Goal: Communication & Community: Answer question/provide support

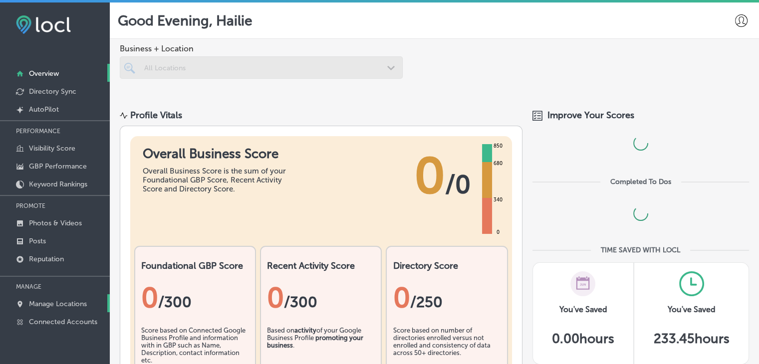
click at [84, 302] on p "Manage Locations" at bounding box center [58, 304] width 58 height 8
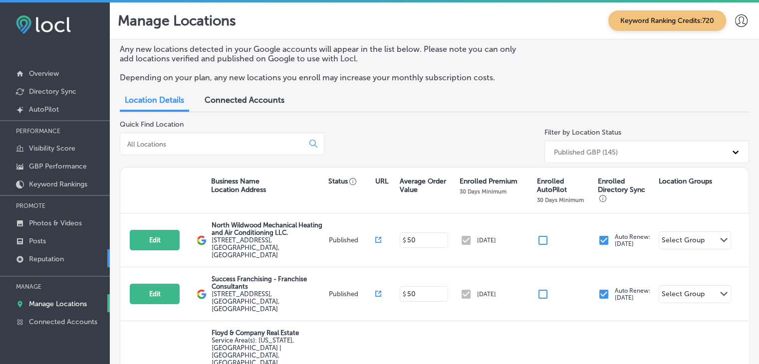
click at [51, 255] on p "Reputation" at bounding box center [46, 259] width 35 height 8
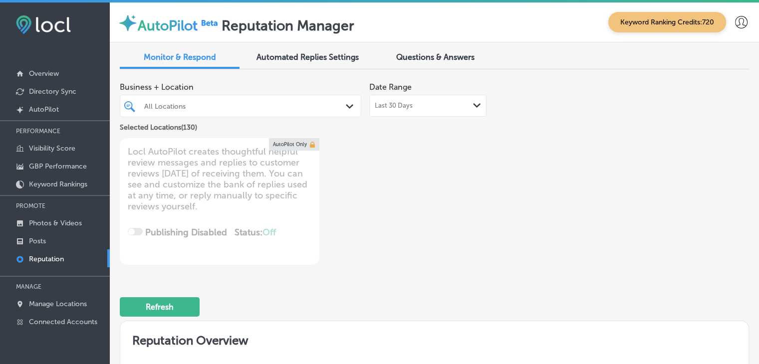
click at [417, 105] on div "Last 30 Days Path Created with Sketch." at bounding box center [428, 106] width 106 height 8
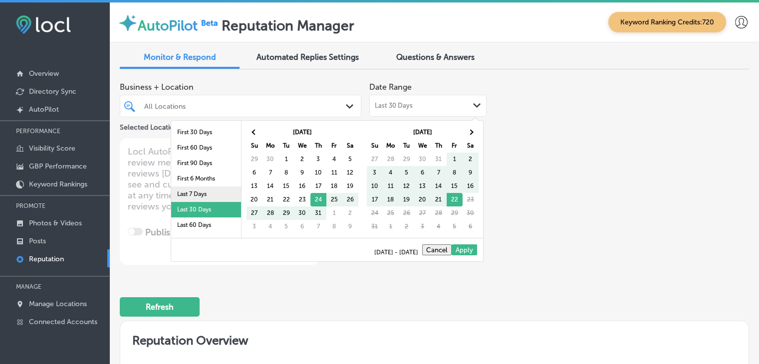
click at [224, 192] on li "Last 7 Days" at bounding box center [206, 194] width 70 height 15
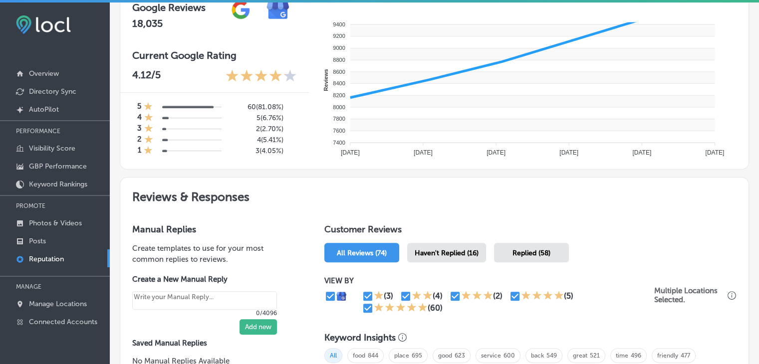
scroll to position [399, 0]
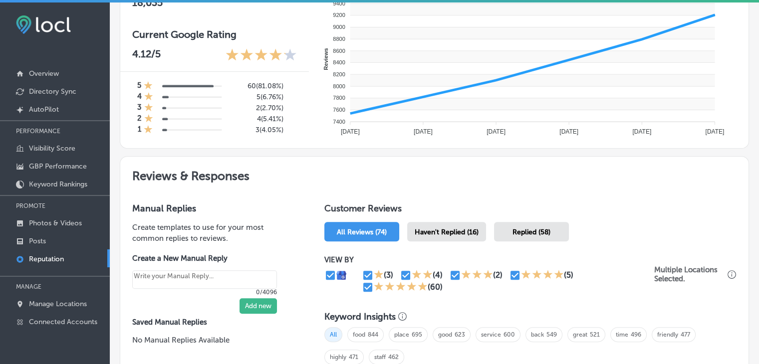
click at [501, 236] on div "Replied (58)" at bounding box center [531, 231] width 75 height 19
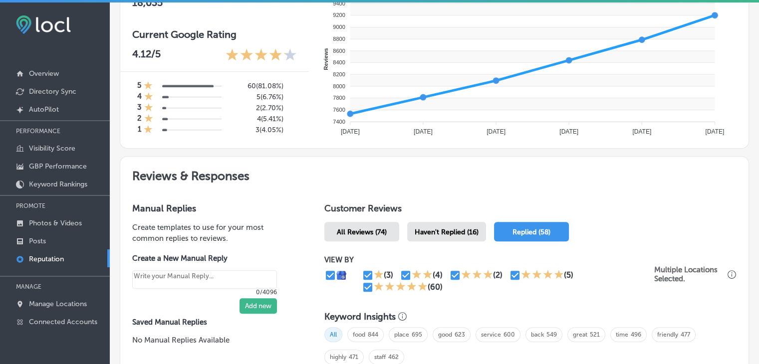
click at [469, 234] on span "Haven't Replied (16)" at bounding box center [447, 232] width 64 height 8
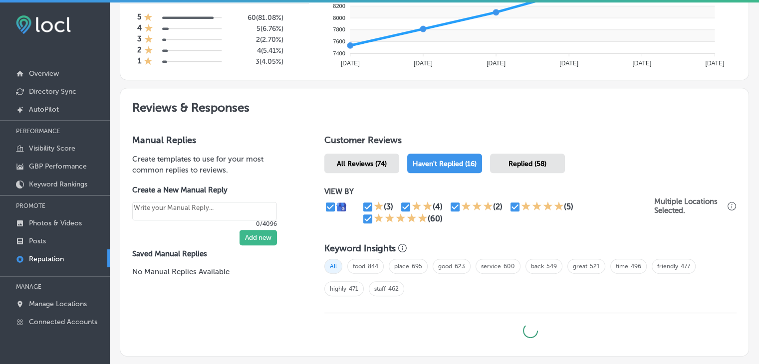
scroll to position [529, 0]
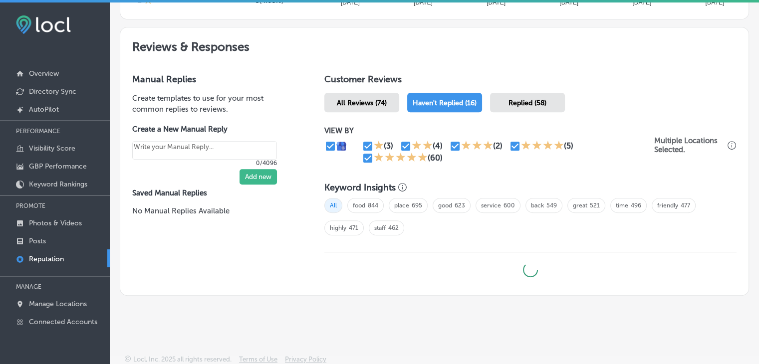
type textarea "x"
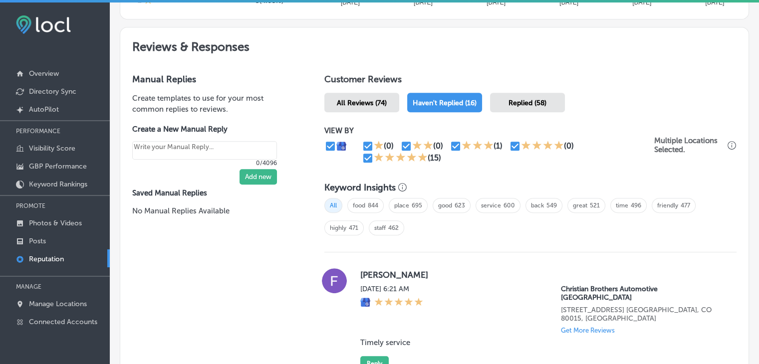
click at [364, 158] on input "checkbox" at bounding box center [368, 158] width 12 height 12
checkbox input "false"
type textarea "x"
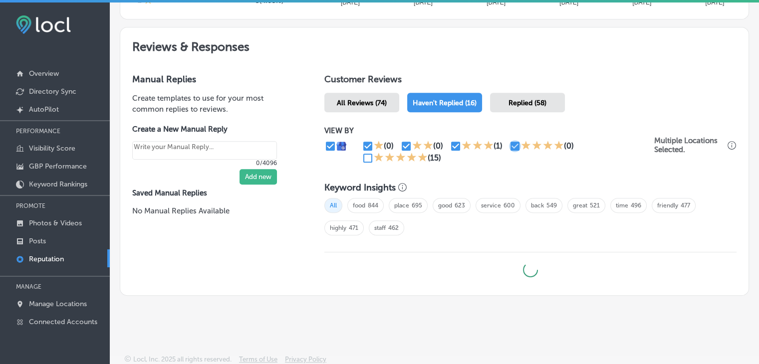
click at [513, 146] on input "checkbox" at bounding box center [515, 146] width 12 height 12
checkbox input "false"
type textarea "x"
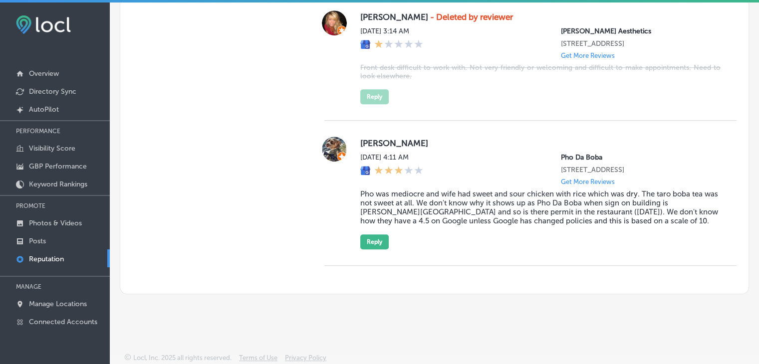
drag, startPoint x: 447, startPoint y: 199, endPoint x: 445, endPoint y: 194, distance: 5.4
click at [446, 198] on blockquote "Pho was mediocre and wife had sweet and sour chicken with rice which was dry. T…" at bounding box center [540, 208] width 360 height 36
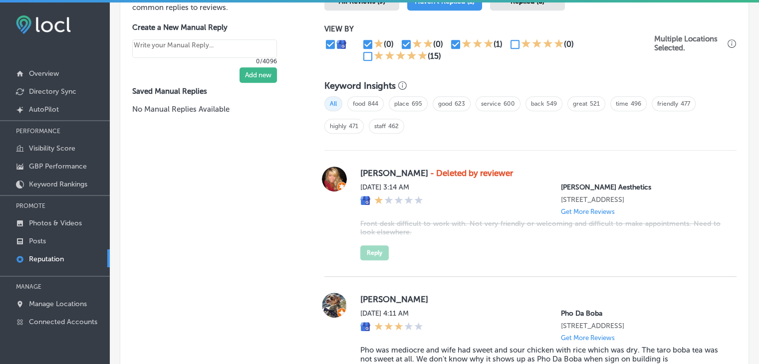
scroll to position [504, 0]
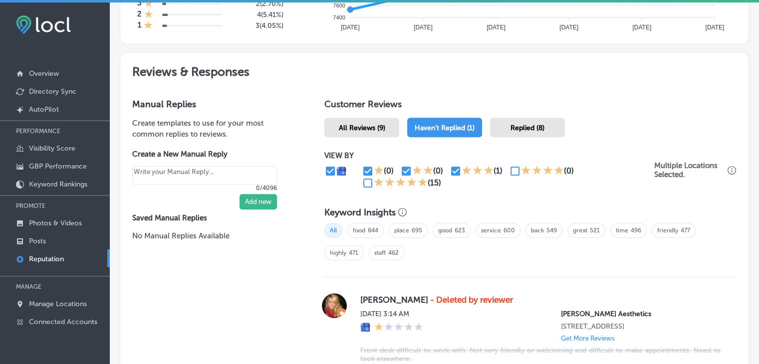
click at [369, 180] on input "checkbox" at bounding box center [368, 183] width 12 height 12
checkbox input "true"
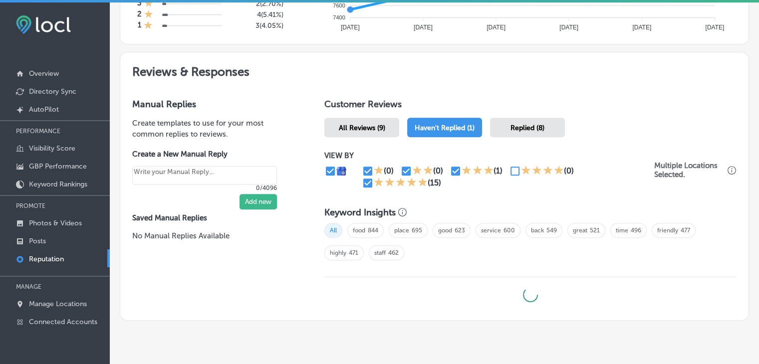
click at [368, 162] on div "VIEW BY (0) (0) (1) (0) (15)" at bounding box center [489, 170] width 330 height 38
type textarea "x"
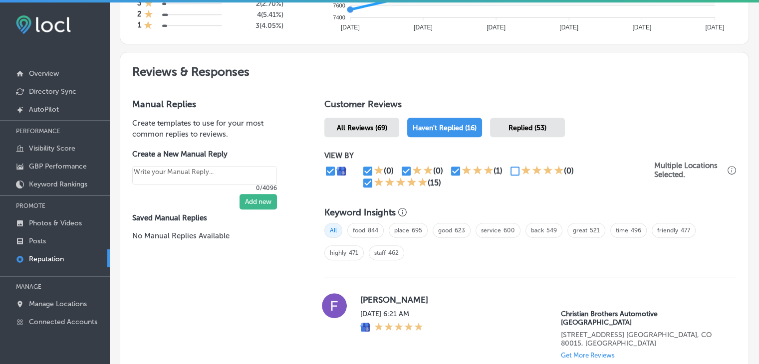
click at [455, 167] on input "checkbox" at bounding box center [456, 171] width 12 height 12
checkbox input "false"
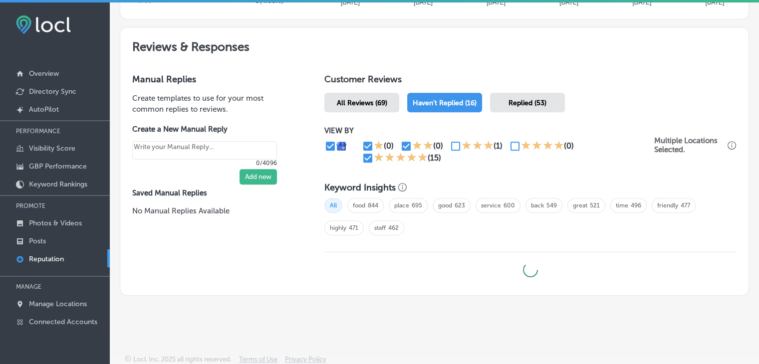
type textarea "x"
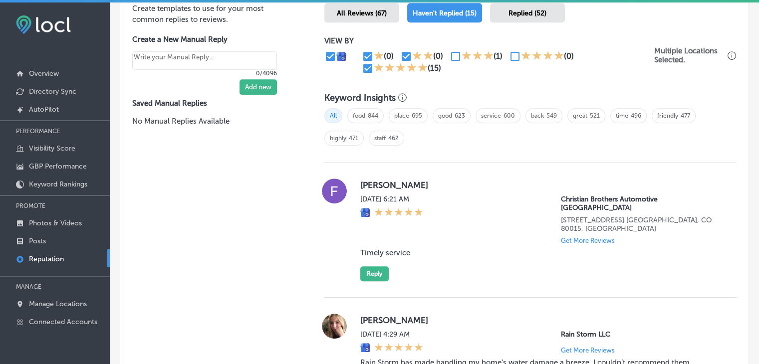
scroll to position [728, 0]
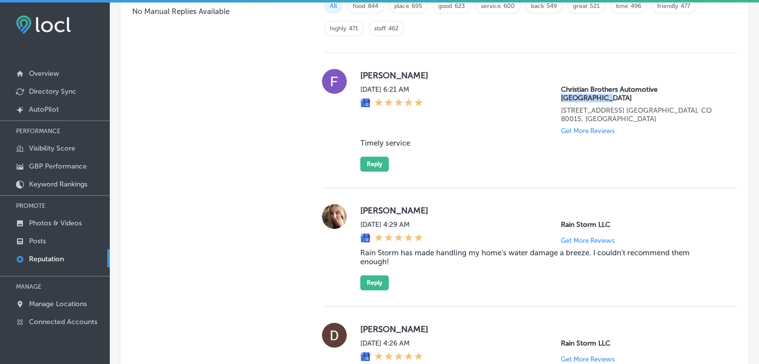
drag, startPoint x: 707, startPoint y: 92, endPoint x: 654, endPoint y: 87, distance: 52.7
click at [654, 87] on div "Christian Brothers Automotive [GEOGRAPHIC_DATA][STREET_ADDRESS] [GEOGRAPHIC_DAT…" at bounding box center [641, 109] width 160 height 49
copy p "[GEOGRAPHIC_DATA]"
drag, startPoint x: 546, startPoint y: 205, endPoint x: 604, endPoint y: 211, distance: 58.2
click at [604, 221] on div "[DATE] 4:29 AM Rain Storm LLC Get More Reviews" at bounding box center [540, 233] width 360 height 24
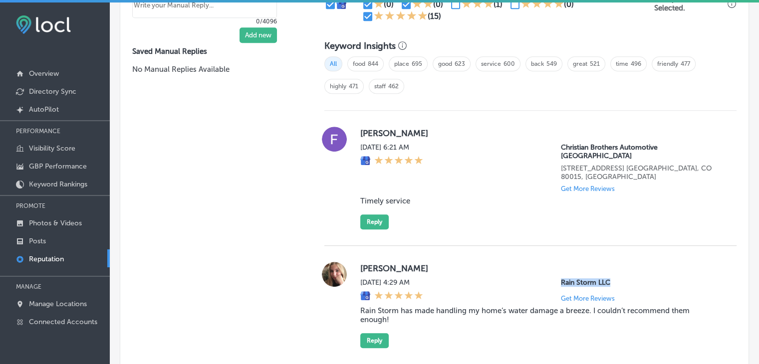
scroll to position [732, 0]
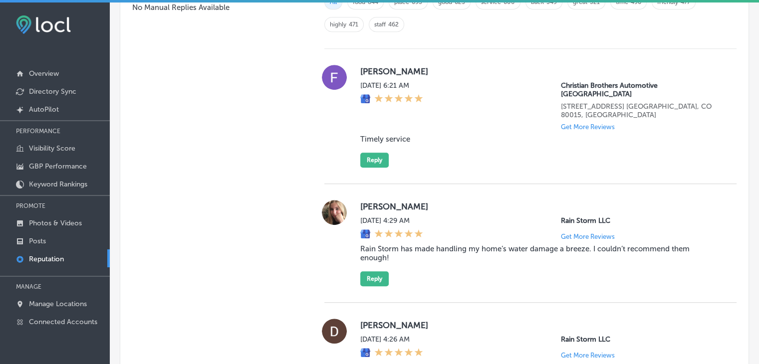
click at [515, 142] on div "[PERSON_NAME][DATE] 6:21 AM Christian Brothers Automotive [GEOGRAPHIC_DATA][STR…" at bounding box center [540, 116] width 360 height 103
click at [641, 142] on div "[PERSON_NAME][DATE] 6:21 AM Christian Brothers Automotive [GEOGRAPHIC_DATA][STR…" at bounding box center [540, 116] width 360 height 103
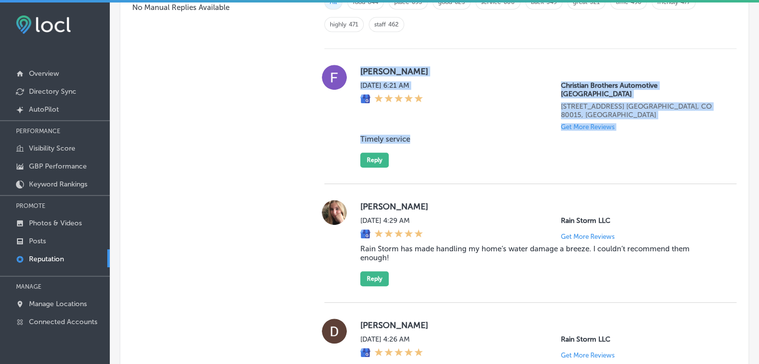
drag, startPoint x: 356, startPoint y: 74, endPoint x: 412, endPoint y: 115, distance: 69.3
click at [412, 115] on div "[PERSON_NAME][DATE] 6:21 AM Christian Brothers Automotive [GEOGRAPHIC_DATA][STR…" at bounding box center [530, 116] width 412 height 103
copy div "[PERSON_NAME][DATE] 6:21 AM Christian Brothers Automotive [GEOGRAPHIC_DATA][STR…"
click at [365, 153] on button "Reply" at bounding box center [374, 160] width 28 height 15
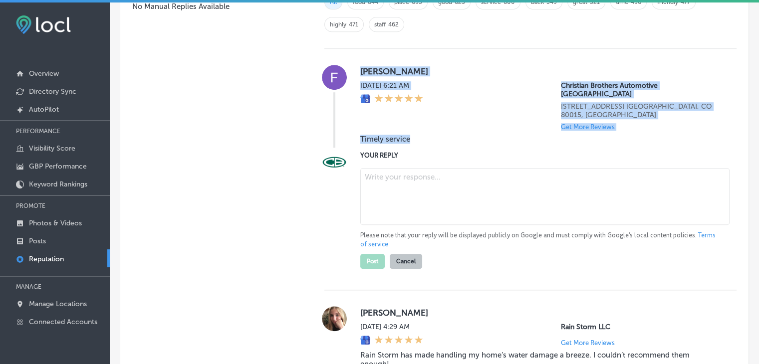
click at [373, 189] on textarea at bounding box center [544, 196] width 369 height 57
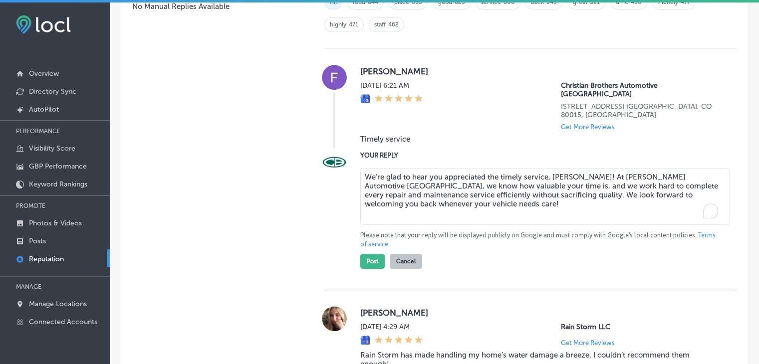
type textarea "We’re glad to hear you appreciated the timely service, [PERSON_NAME]! At [PERSO…"
type textarea "x"
type textarea "We’re glad to hear you appreciated the timely service, [PERSON_NAME]! At [PERSO…"
click at [369, 254] on button "Post" at bounding box center [372, 261] width 24 height 15
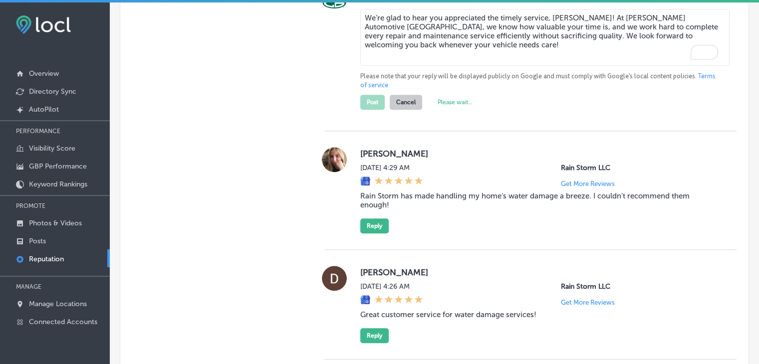
scroll to position [932, 0]
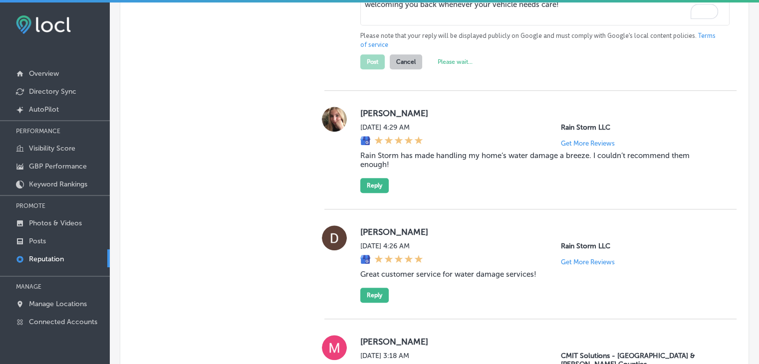
type textarea "x"
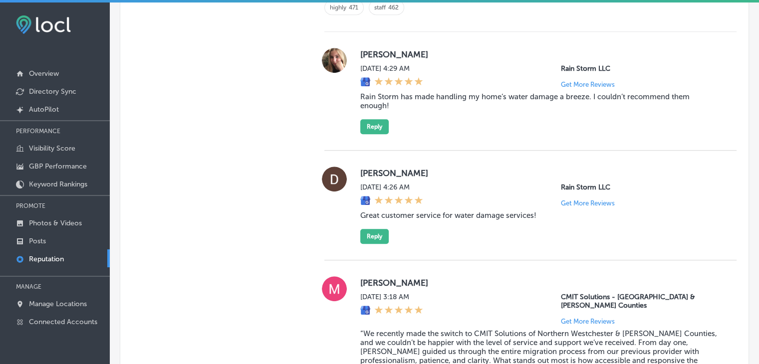
scroll to position [732, 0]
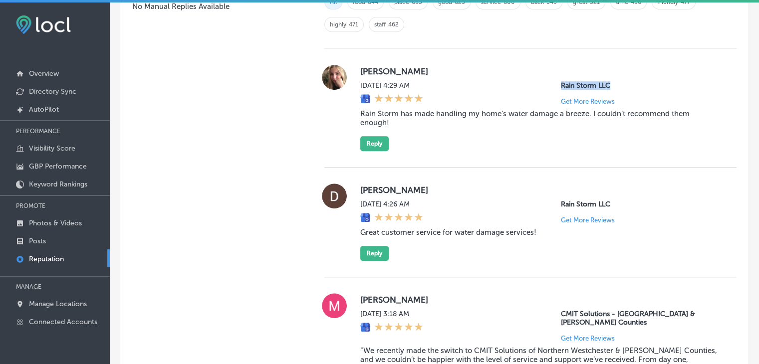
drag, startPoint x: 567, startPoint y: 80, endPoint x: 613, endPoint y: 83, distance: 46.5
click at [613, 83] on div "[DATE] 4:29 AM Rain Storm LLC Get More Reviews" at bounding box center [540, 93] width 360 height 24
copy p "Rain Storm LLC"
click at [419, 113] on blockquote "Rain Storm has made handling my home’s water damage a breeze. I couldn’t recomm…" at bounding box center [540, 118] width 360 height 18
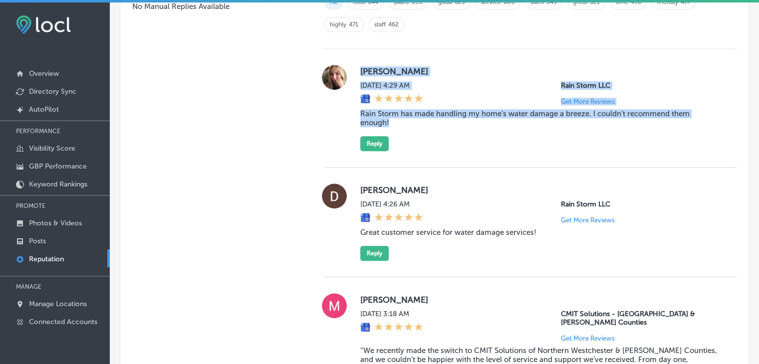
drag, startPoint x: 357, startPoint y: 68, endPoint x: 423, endPoint y: 123, distance: 85.5
click at [423, 123] on div "[PERSON_NAME][DATE] 4:29 AM Rain Storm LLC Get More Reviews Rain Storm has made…" at bounding box center [540, 108] width 360 height 86
copy div "[PERSON_NAME][DATE] 4:29 AM Rain Storm LLC Get More Reviews Rain Storm has made…"
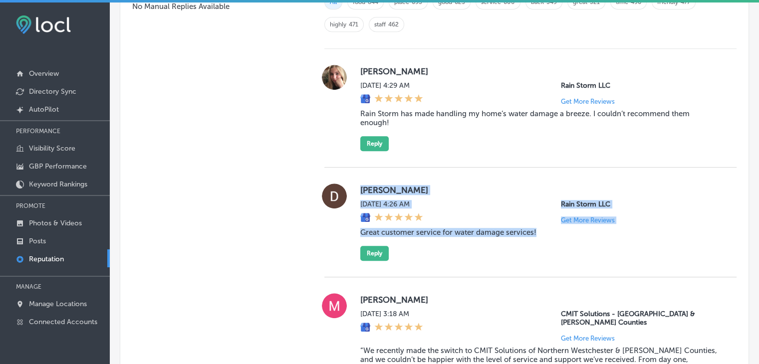
drag, startPoint x: 353, startPoint y: 186, endPoint x: 545, endPoint y: 229, distance: 196.4
click at [545, 229] on div "[PERSON_NAME] [DATE] 4:26 AM Rain Storm LLC Get More Reviews Great customer ser…" at bounding box center [530, 222] width 412 height 77
copy div "[PERSON_NAME] [DATE] 4:26 AM Rain Storm LLC Get More Reviews Great customer ser…"
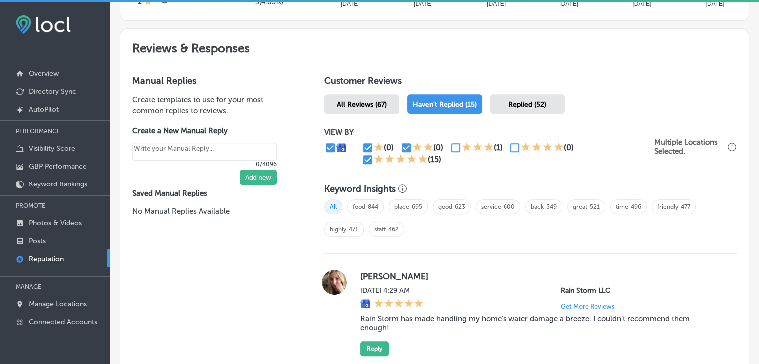
scroll to position [564, 0]
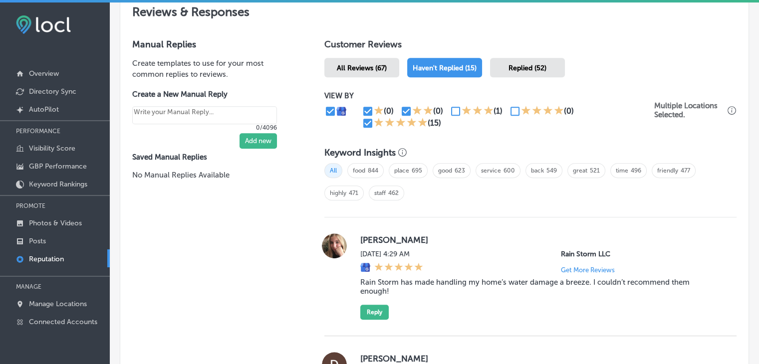
click at [368, 297] on div "[PERSON_NAME][DATE] 4:29 AM Rain Storm LLC Get More Reviews Rain Storm has made…" at bounding box center [540, 277] width 360 height 86
click at [371, 314] on button "Reply" at bounding box center [374, 312] width 28 height 15
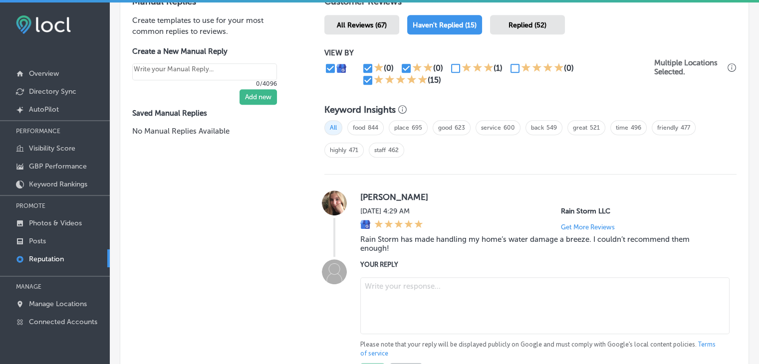
scroll to position [663, 0]
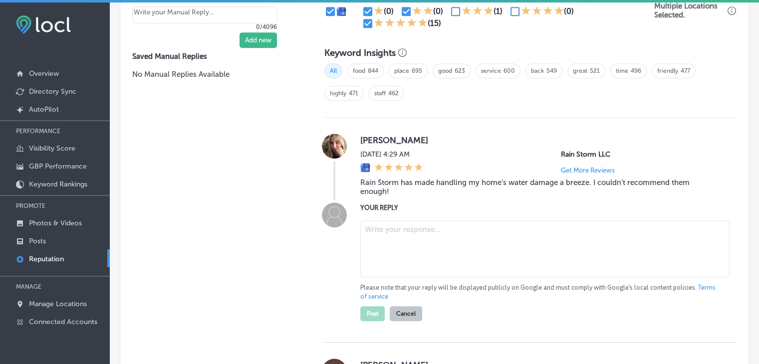
click at [426, 280] on div "Please note that your reply will be displayed publicly on Google and must compl…" at bounding box center [540, 269] width 360 height 105
click at [419, 260] on textarea at bounding box center [544, 249] width 369 height 57
paste textarea "We’re so glad to hear that Rain Storm Restoration made managing your water dama…"
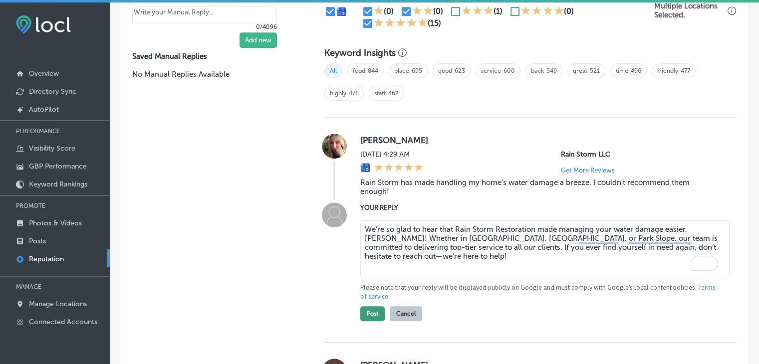
type textarea "We’re so glad to hear that Rain Storm Restoration made managing your water dama…"
click at [367, 312] on button "Post" at bounding box center [372, 314] width 24 height 15
type textarea "x"
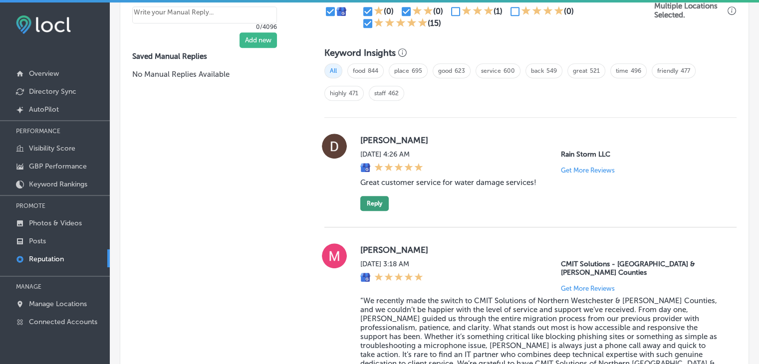
click at [377, 198] on button "Reply" at bounding box center [374, 203] width 28 height 15
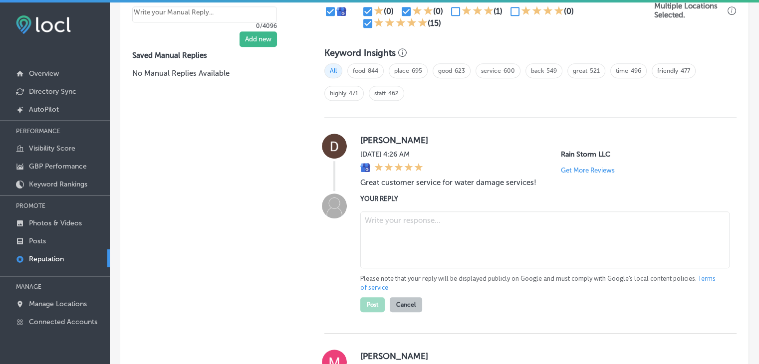
click at [397, 235] on textarea at bounding box center [544, 240] width 369 height 57
paste textarea "It’s great to know that you had a positive experience with Rain Storm Restorati…"
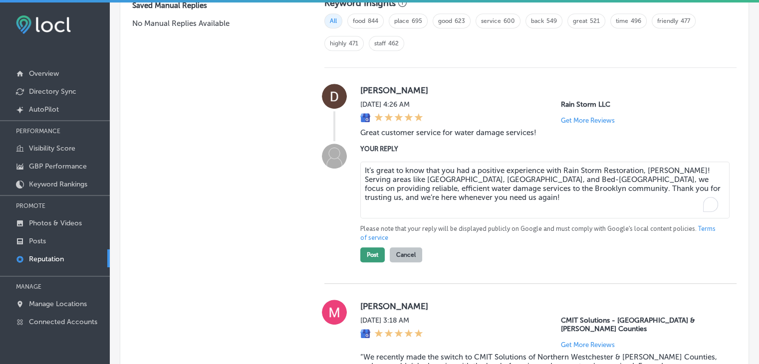
type textarea "It’s great to know that you had a positive experience with Rain Storm Restorati…"
click at [374, 254] on button "Post" at bounding box center [372, 255] width 24 height 15
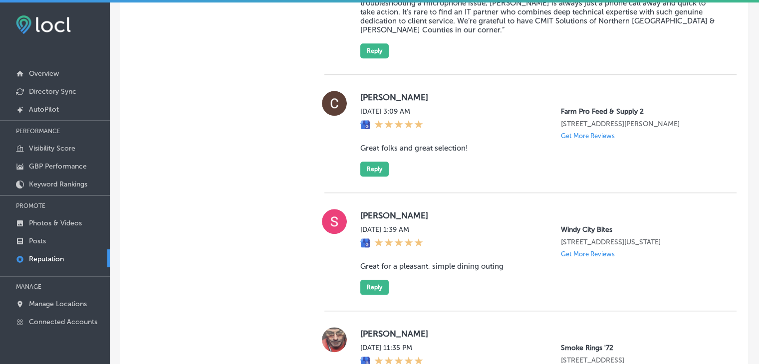
type textarea "x"
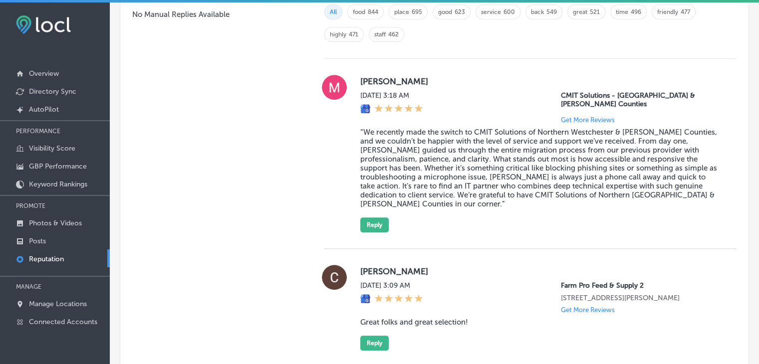
scroll to position [663, 0]
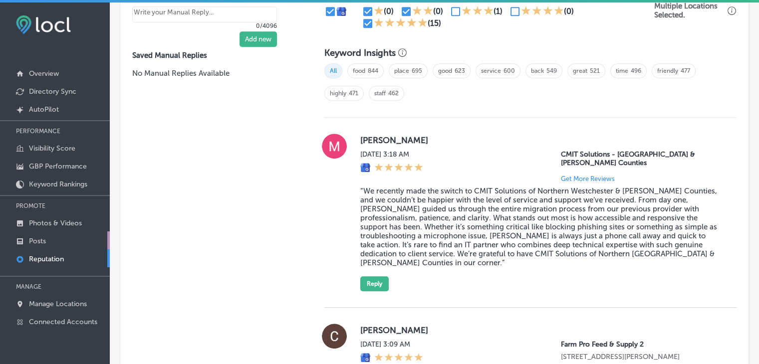
click at [63, 241] on link "Posts" at bounding box center [55, 241] width 110 height 18
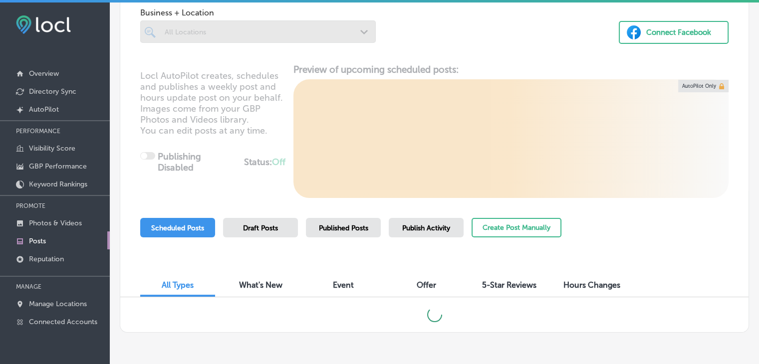
scroll to position [98, 0]
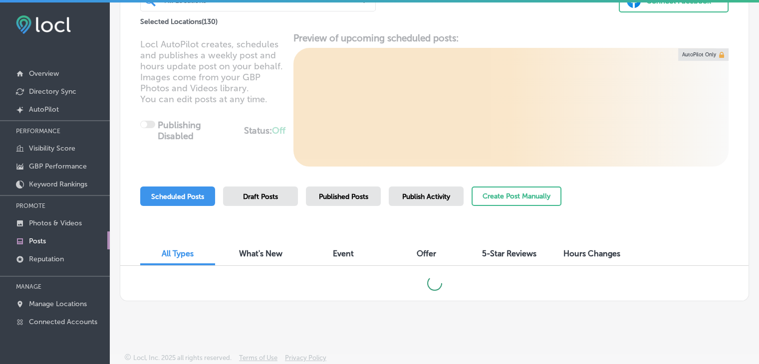
click at [429, 184] on div "Business + Location All Locations Path Created with Sketch. Selected Locations …" at bounding box center [434, 126] width 629 height 350
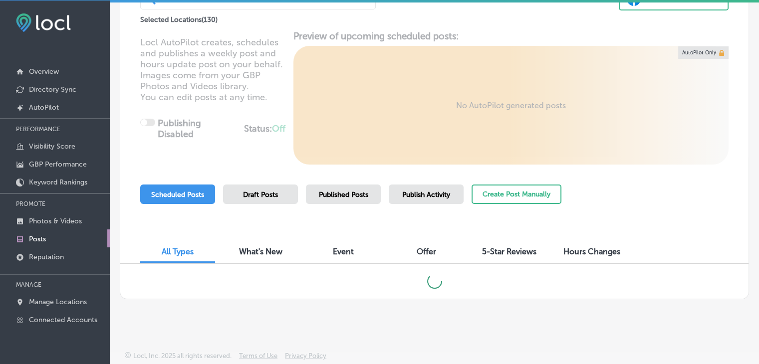
scroll to position [2, 0]
click at [429, 188] on div "Publish Activity" at bounding box center [426, 194] width 75 height 19
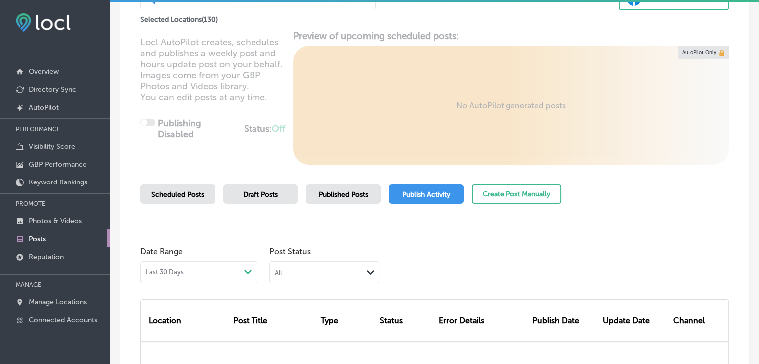
click at [303, 284] on div "Location Post Title Type Status Error Details Publish Date Update Date Channel" at bounding box center [434, 341] width 589 height 114
click at [306, 280] on div "All Path Created with Sketch." at bounding box center [324, 271] width 109 height 19
click at [300, 316] on div "Failed" at bounding box center [324, 321] width 109 height 14
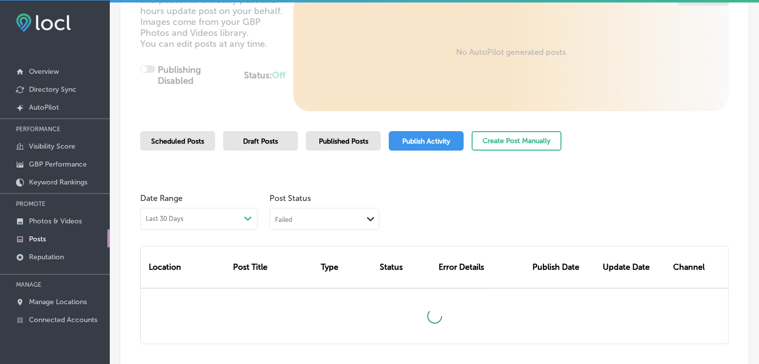
scroll to position [224, 0]
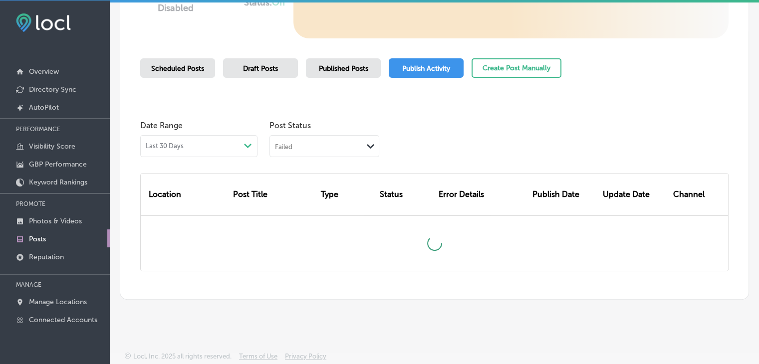
click at [322, 154] on div "Failed Path Created with Sketch." at bounding box center [325, 146] width 110 height 22
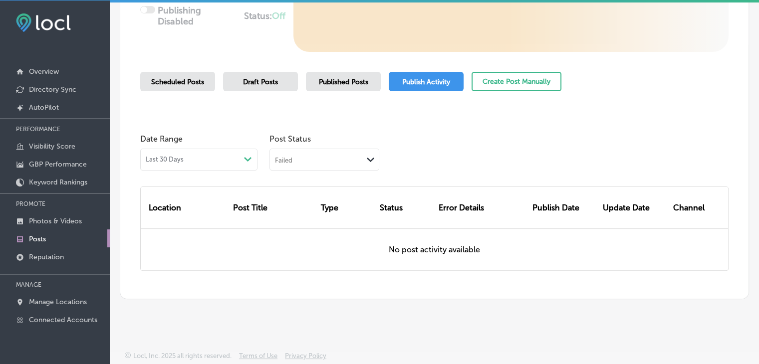
scroll to position [211, 0]
click at [341, 149] on div "Failed Path Created with Sketch." at bounding box center [324, 158] width 109 height 19
click at [315, 213] on div "Failed" at bounding box center [324, 209] width 109 height 14
click at [327, 150] on div "Failed Path Created with Sketch." at bounding box center [324, 158] width 109 height 19
click at [318, 226] on div "Rejected By Google" at bounding box center [324, 223] width 109 height 14
